Goal: Entertainment & Leisure: Browse casually

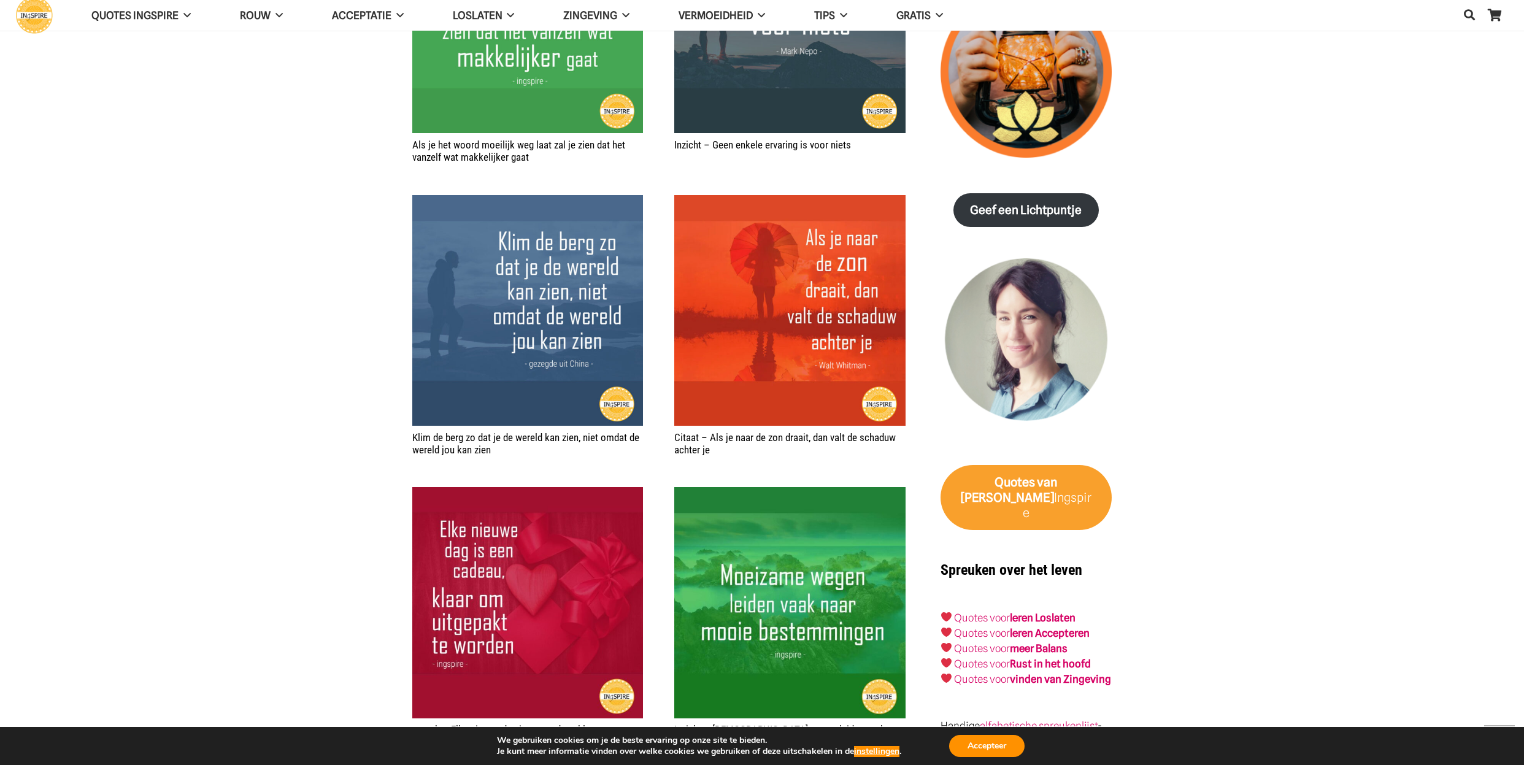
scroll to position [1619, 0]
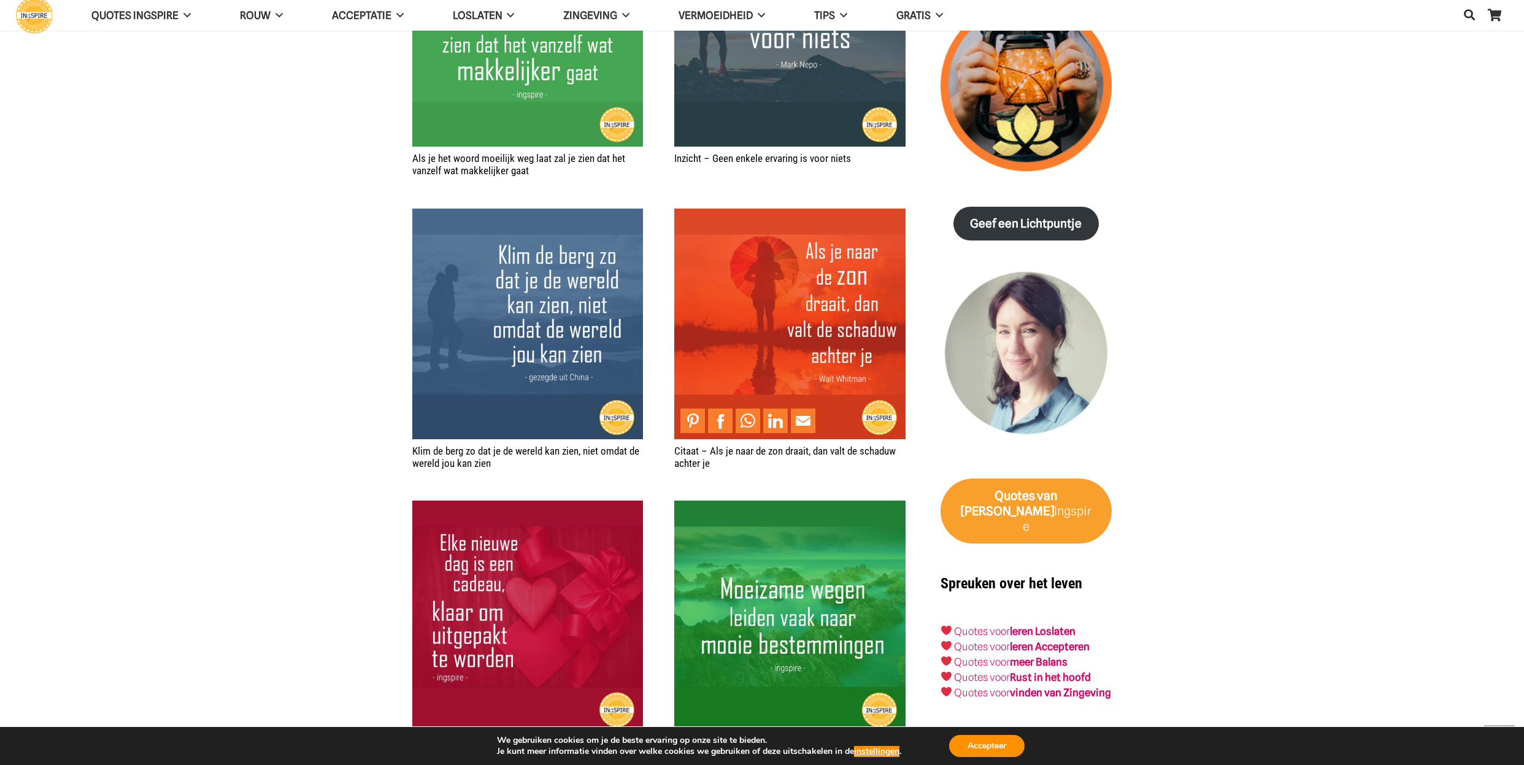
click at [744, 383] on img "Citaat – Als je naar de zon draait, dan valt de schaduw achter je" at bounding box center [789, 324] width 231 height 231
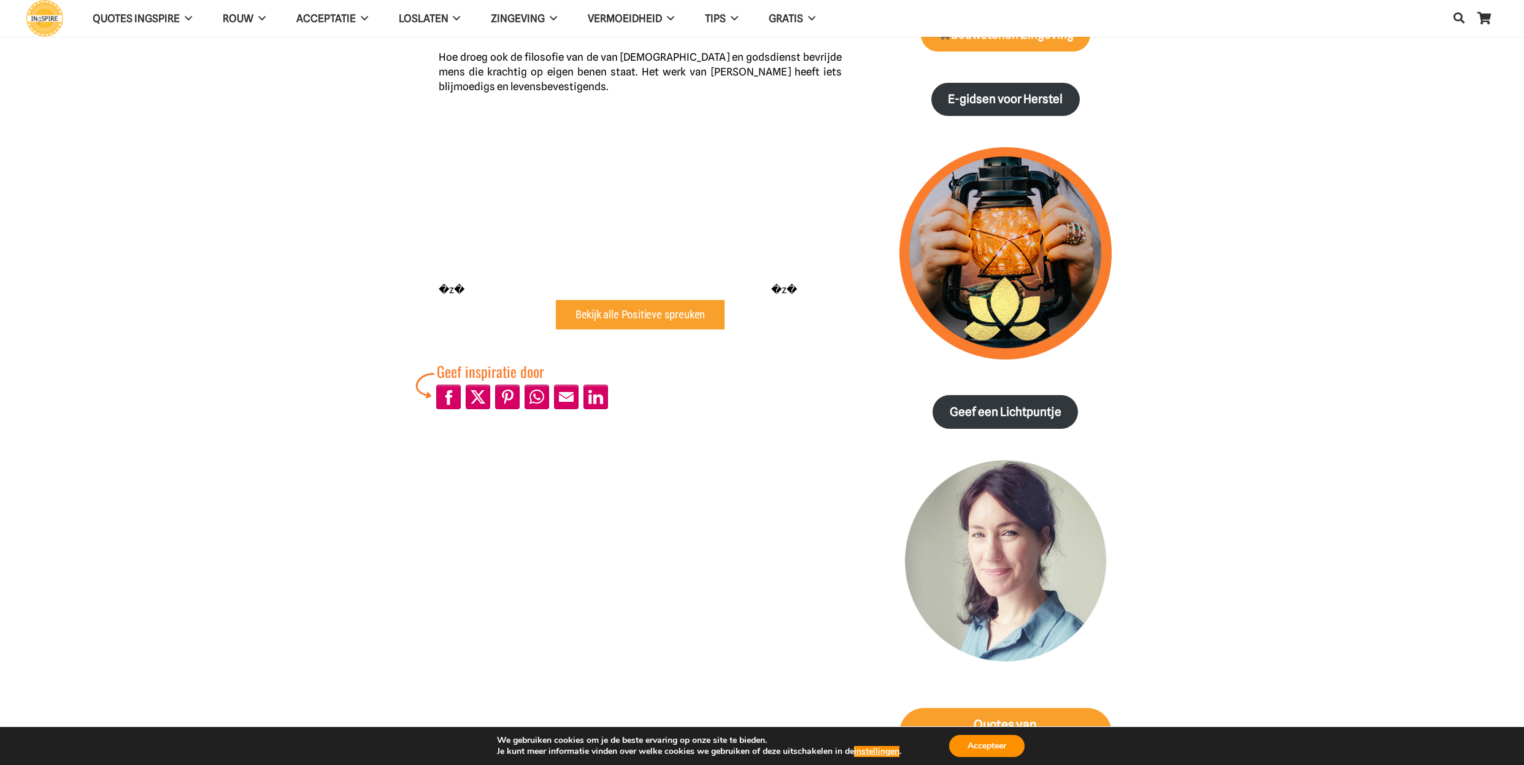
scroll to position [711, 0]
